Goal: Task Accomplishment & Management: Manage account settings

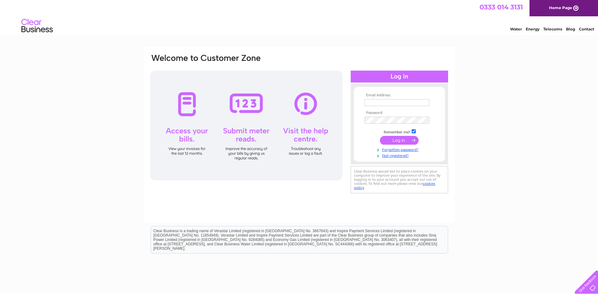
type input "[EMAIL_ADDRESS][DOMAIN_NAME]"
click at [401, 143] on input "submit" at bounding box center [399, 140] width 39 height 9
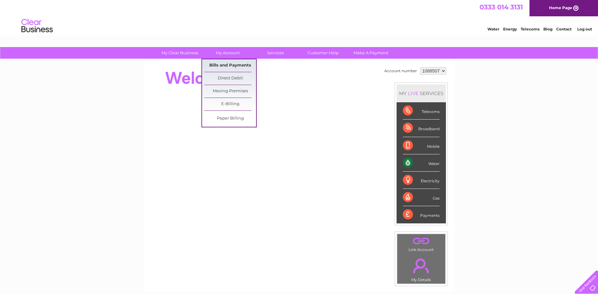
click at [233, 67] on link "Bills and Payments" at bounding box center [230, 65] width 52 height 13
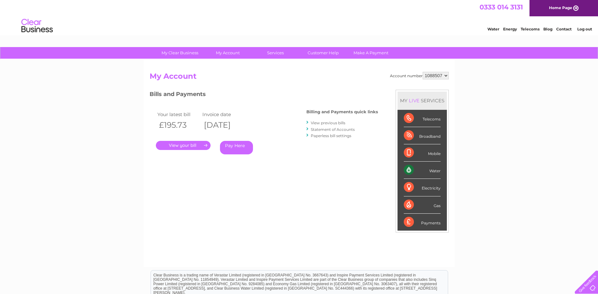
click at [183, 145] on link "." at bounding box center [183, 145] width 55 height 9
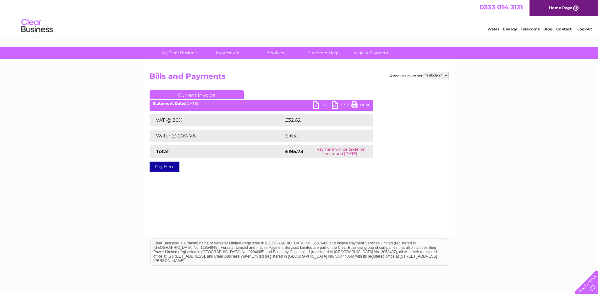
click at [312, 106] on div "Statement Date: 02/10/2025" at bounding box center [261, 103] width 223 height 4
click at [320, 106] on link "PDF" at bounding box center [322, 105] width 19 height 9
